Goal: Find specific page/section: Find specific page/section

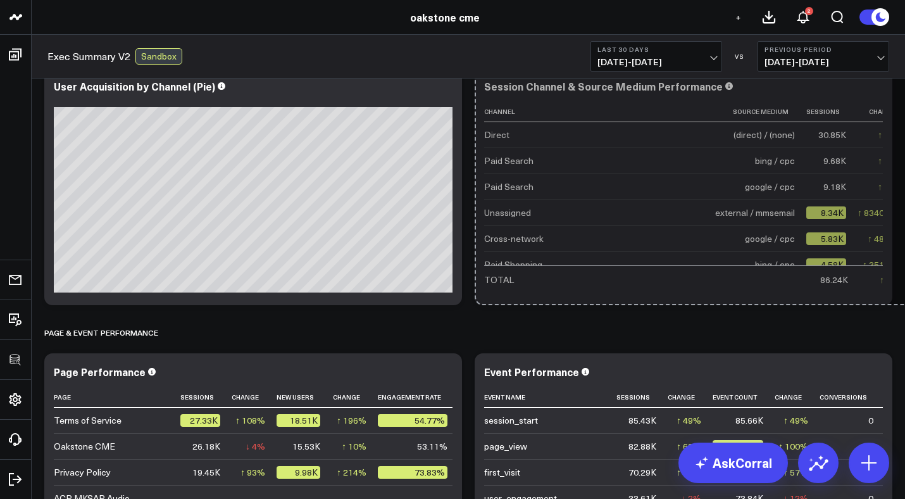
drag, startPoint x: 882, startPoint y: 300, endPoint x: 910, endPoint y: 296, distance: 28.7
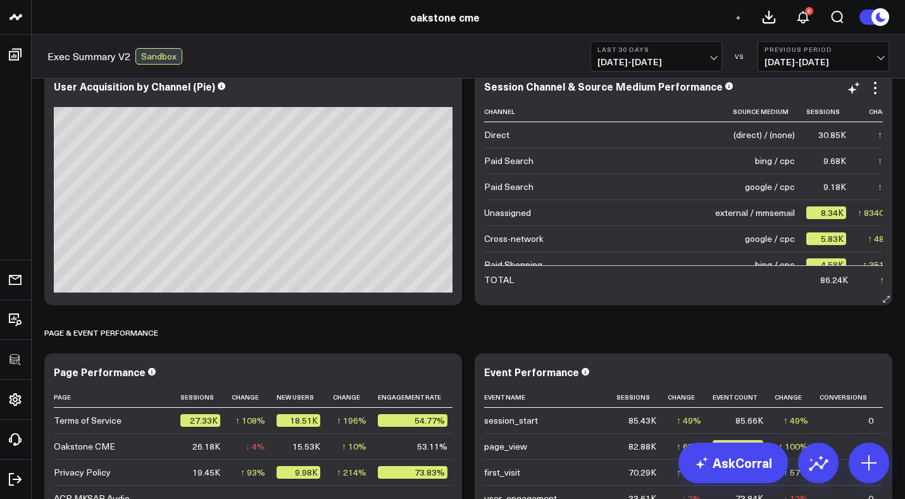
scroll to position [1537, 0]
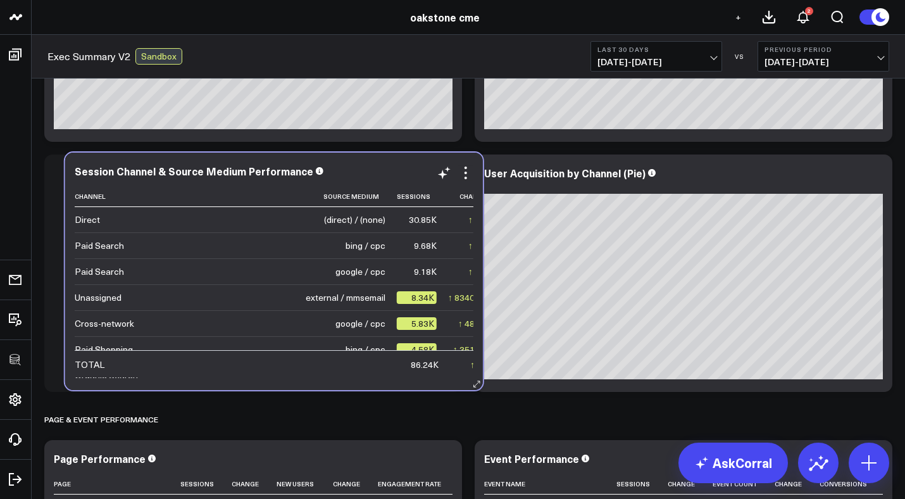
drag, startPoint x: 573, startPoint y: 158, endPoint x: 163, endPoint y: 156, distance: 409.6
click at [163, 156] on div "Session Channel & Source Medium Performance Channel Source Medium Sessions Chan…" at bounding box center [274, 271] width 418 height 237
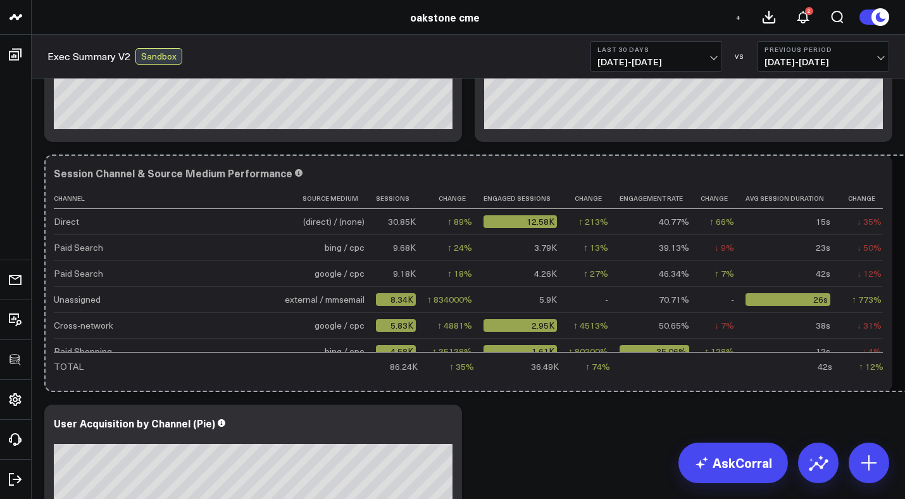
drag, startPoint x: 450, startPoint y: 383, endPoint x: 911, endPoint y: 348, distance: 462.2
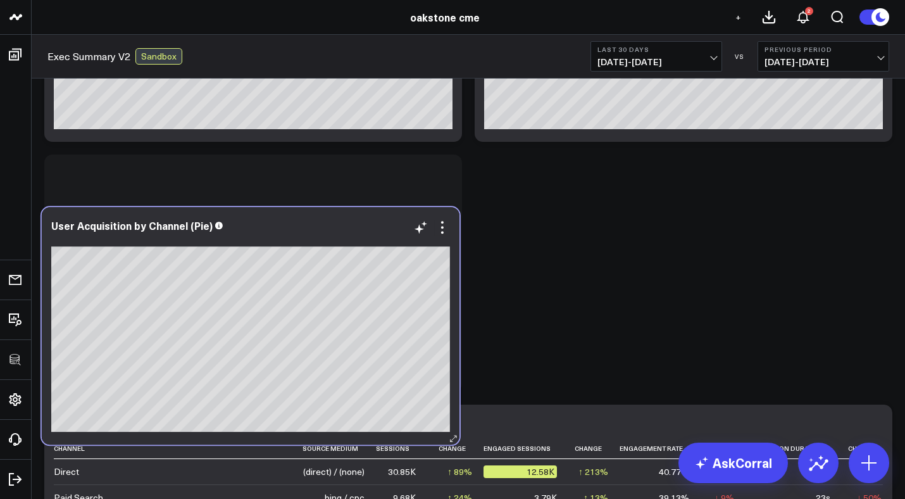
drag, startPoint x: 368, startPoint y: 419, endPoint x: 370, endPoint y: 196, distance: 222.8
click at [370, 220] on div "User Acquisition by Channel (Pie)" at bounding box center [250, 225] width 399 height 11
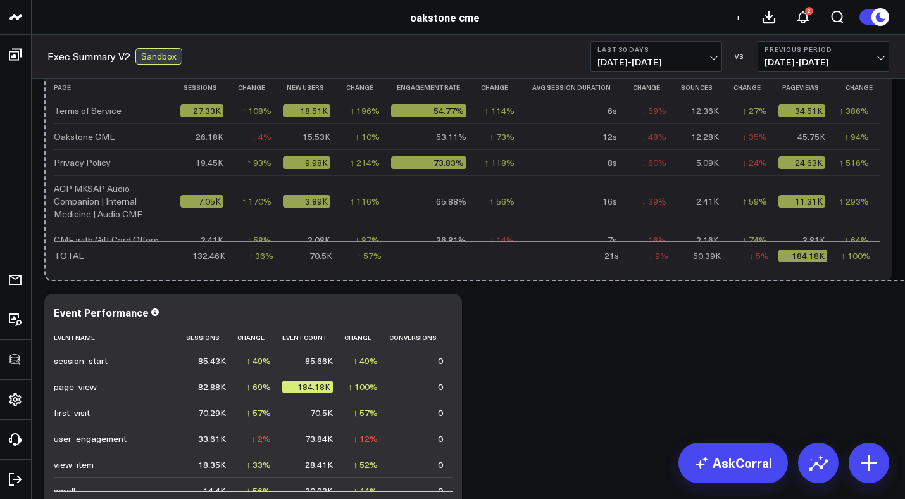
scroll to position [0, 0]
drag, startPoint x: 817, startPoint y: 251, endPoint x: 911, endPoint y: 241, distance: 94.9
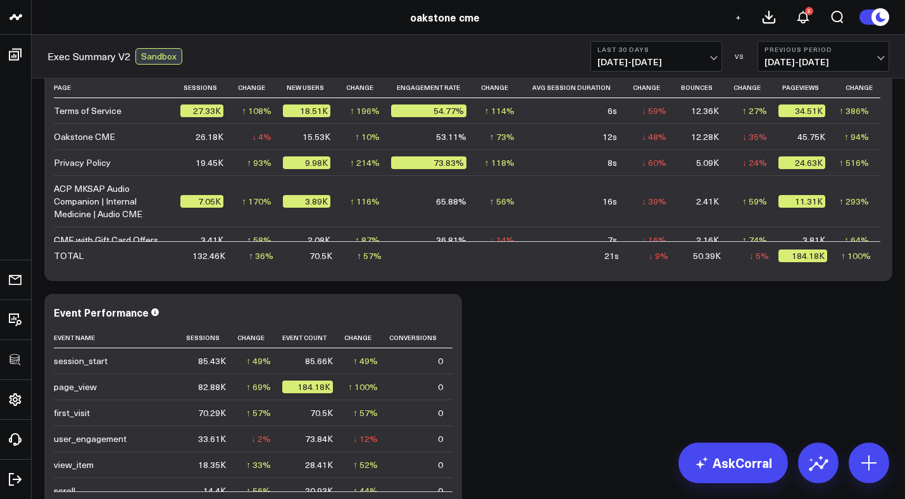
scroll to position [2359, 0]
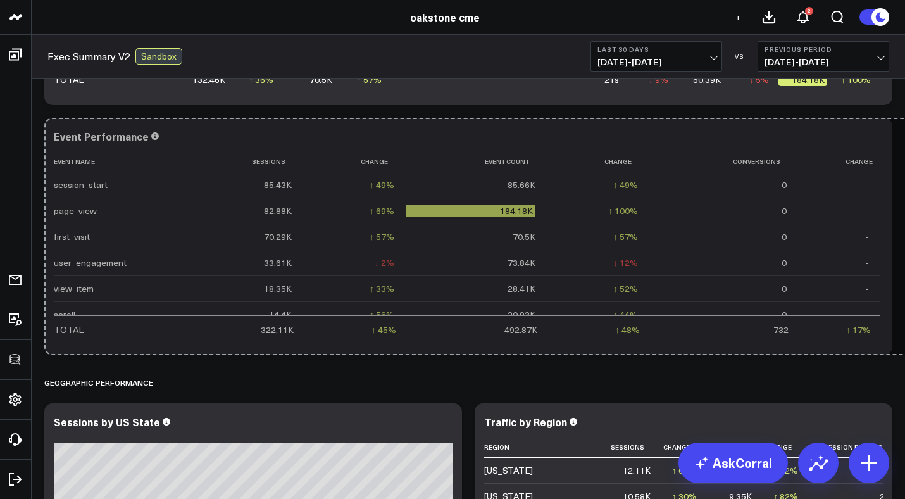
drag, startPoint x: 453, startPoint y: 348, endPoint x: 911, endPoint y: 305, distance: 460.3
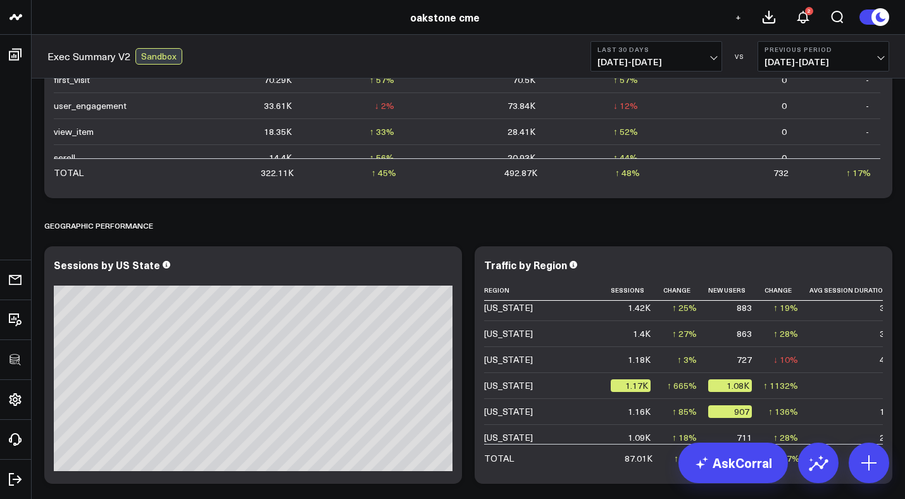
scroll to position [2583, 0]
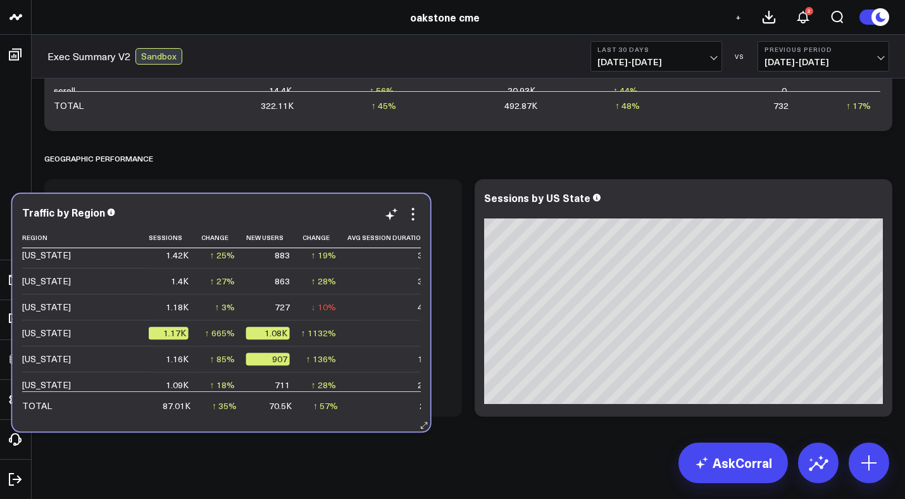
drag, startPoint x: 613, startPoint y: 191, endPoint x: 150, endPoint y: 205, distance: 463.0
click at [150, 205] on div "Traffic by Region Region Sessions Change New Users Change Avg Session Duration …" at bounding box center [222, 312] width 418 height 237
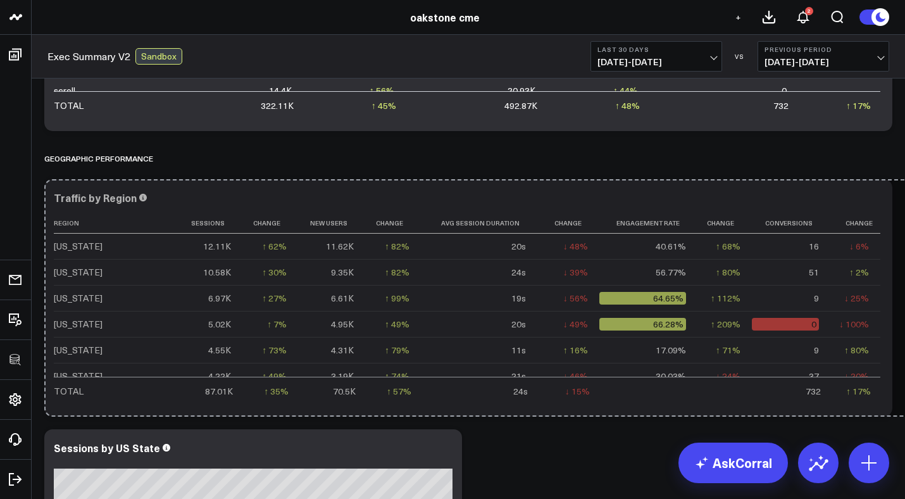
drag, startPoint x: 452, startPoint y: 408, endPoint x: 911, endPoint y: 401, distance: 459.0
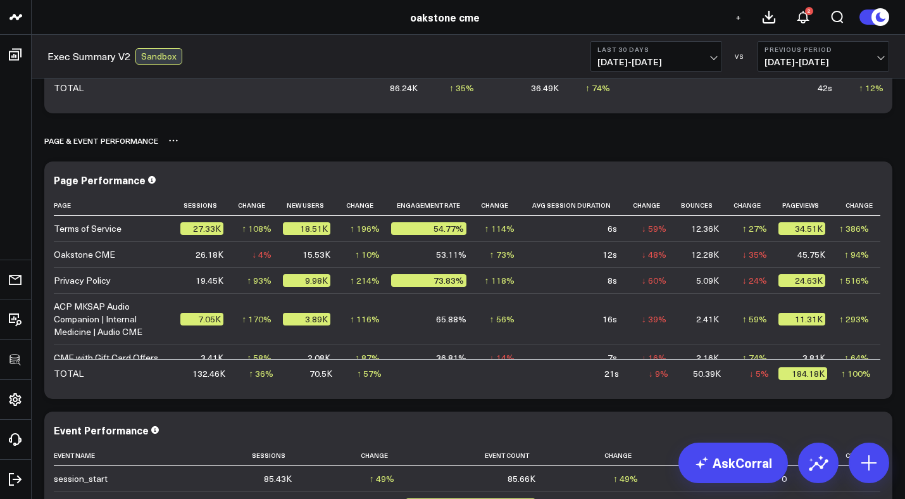
scroll to position [0, 0]
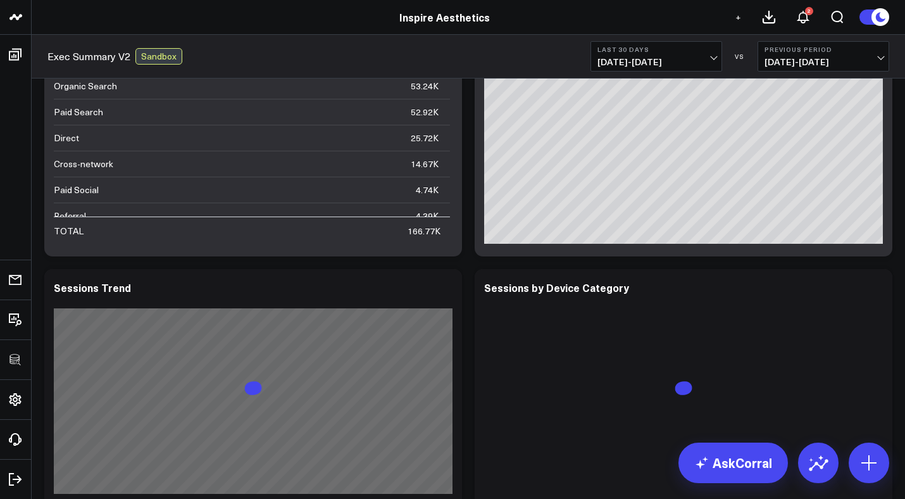
scroll to position [372, 0]
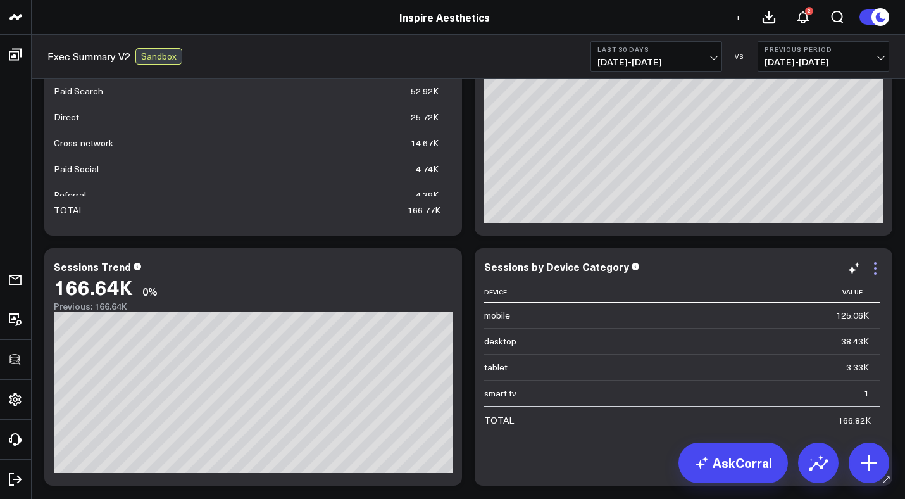
click at [875, 272] on icon at bounding box center [875, 268] width 15 height 15
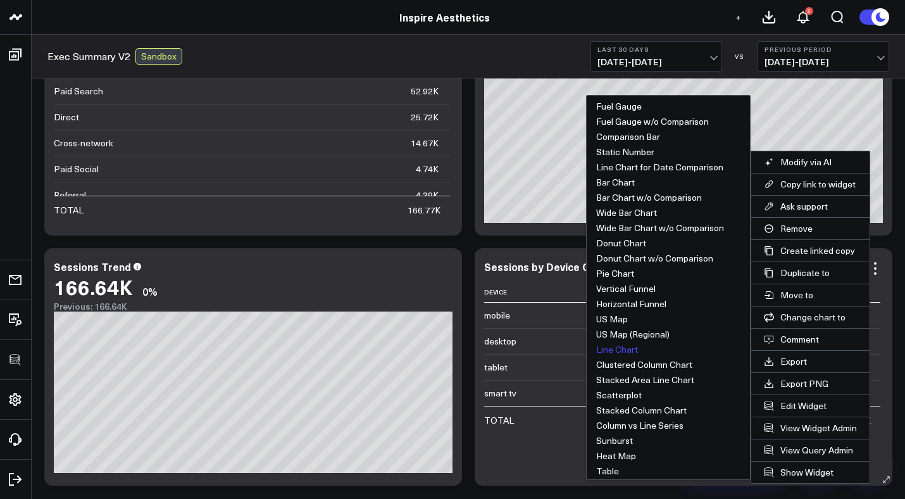
scroll to position [33, 0]
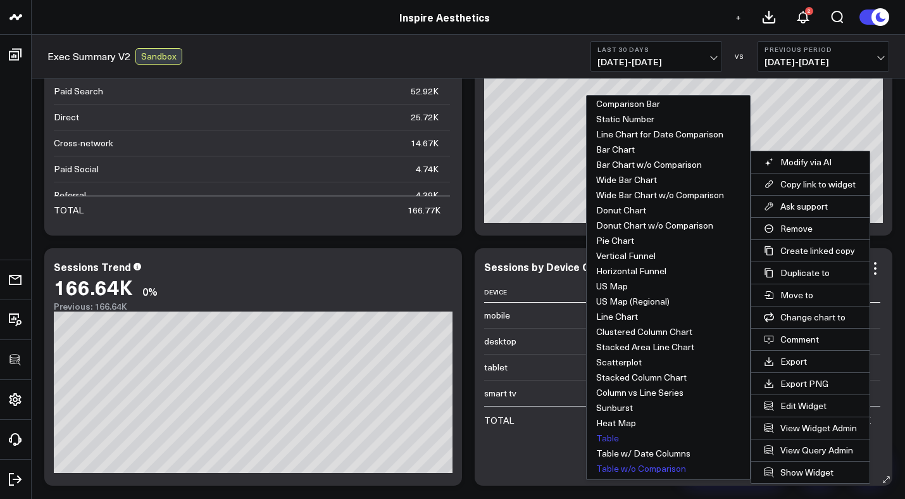
click at [612, 436] on button "Table" at bounding box center [668, 437] width 163 height 15
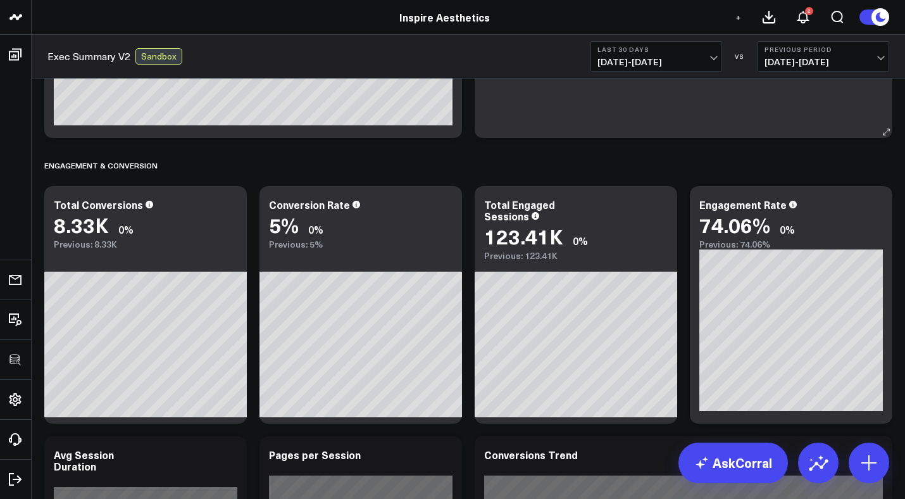
scroll to position [779, 0]
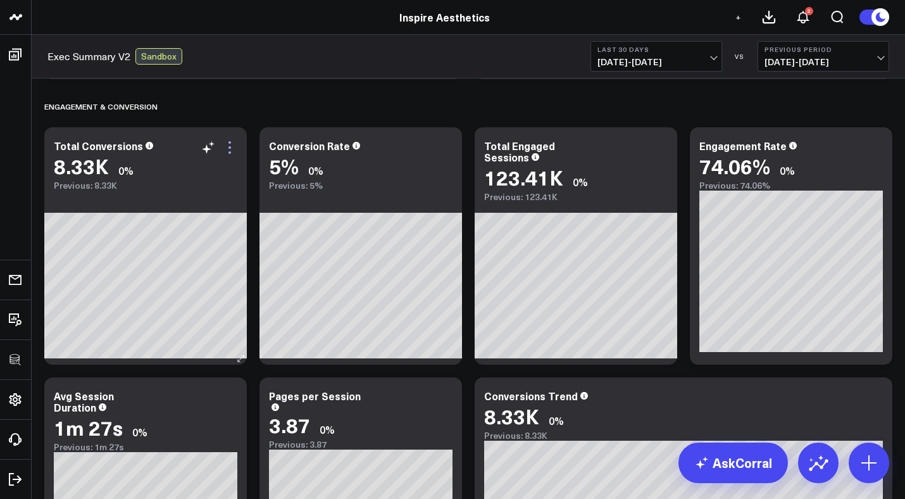
click at [228, 149] on icon at bounding box center [229, 147] width 15 height 15
click at [341, 85] on div "User Acquisition & Growth Modify via AI Copy link to widget Ask support Remove …" at bounding box center [468, 353] width 861 height 2107
